Goal: Task Accomplishment & Management: Manage account settings

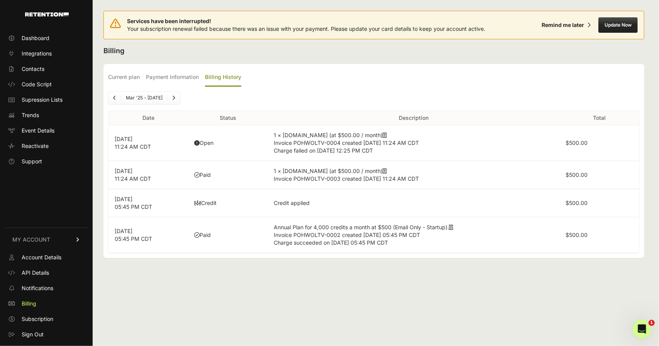
click at [622, 24] on button "Update Now" at bounding box center [617, 24] width 39 height 15
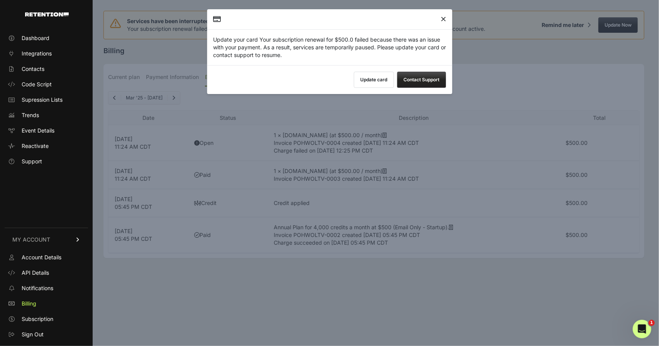
click at [373, 78] on button "Update card" at bounding box center [373, 80] width 40 height 16
click at [366, 76] on button "Update card" at bounding box center [373, 80] width 40 height 16
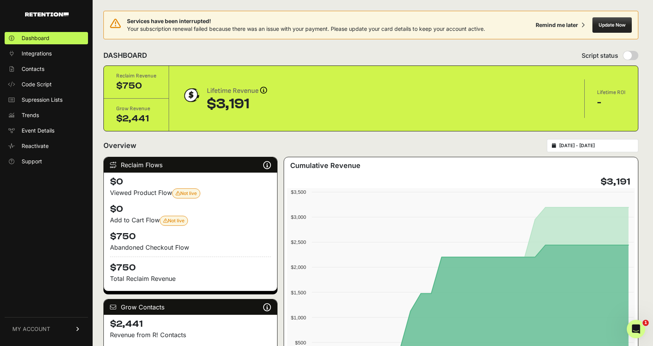
click at [356, 14] on div "Services have been interrupted! Your subscription renewal failed because there …" at bounding box center [370, 25] width 535 height 29
click at [41, 334] on link "MY ACCOUNT" at bounding box center [46, 329] width 83 height 24
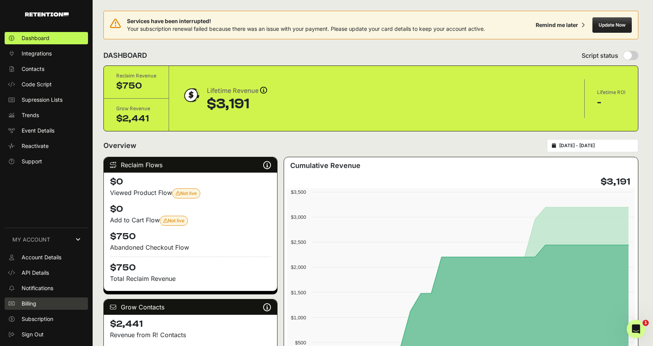
click at [30, 307] on span "Billing" at bounding box center [29, 304] width 15 height 8
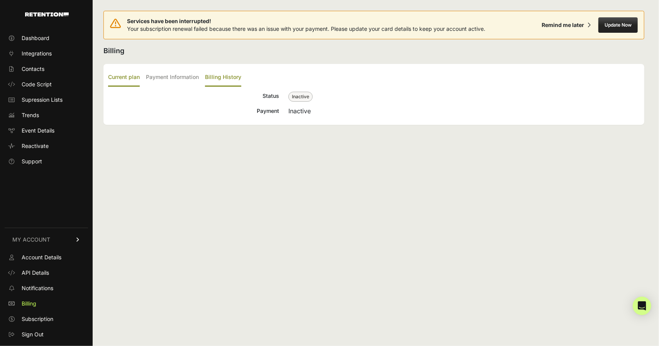
click at [230, 78] on label "Billing History" at bounding box center [223, 78] width 36 height 18
click at [0, 0] on input "Billing History" at bounding box center [0, 0] width 0 height 0
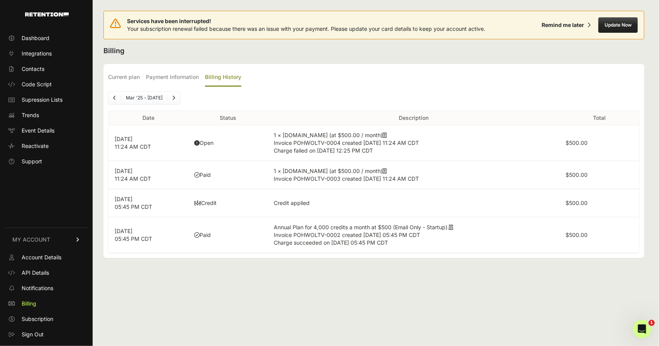
click at [316, 140] on span "Invoice POHWOLTV-0004 created [DATE] 11:24 AM CDT" at bounding box center [346, 143] width 145 height 7
click at [383, 133] on icon at bounding box center [385, 135] width 4 height 5
click at [383, 168] on u at bounding box center [385, 171] width 4 height 7
click at [164, 75] on label "Payment Information" at bounding box center [172, 78] width 53 height 18
click at [0, 0] on input "Payment Information" at bounding box center [0, 0] width 0 height 0
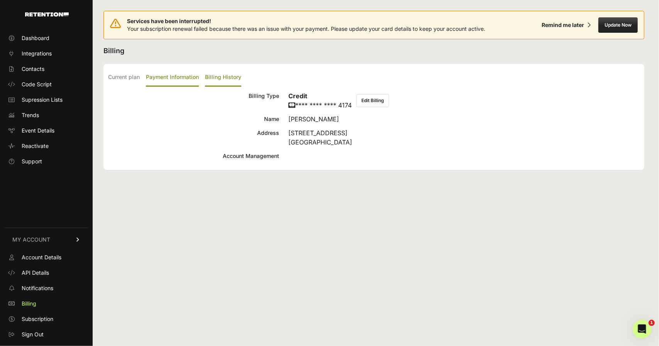
click at [238, 76] on label "Billing History" at bounding box center [223, 78] width 36 height 18
click at [0, 0] on input "Billing History" at bounding box center [0, 0] width 0 height 0
